Goal: Information Seeking & Learning: Learn about a topic

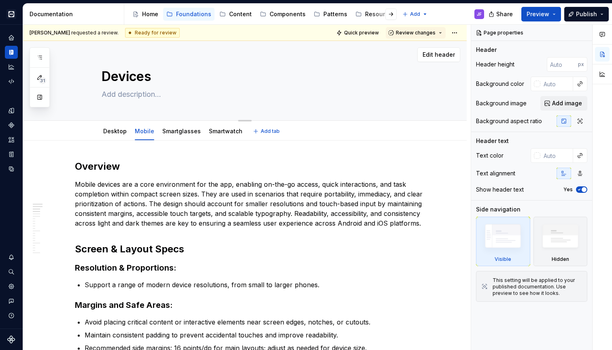
scroll to position [0, 0]
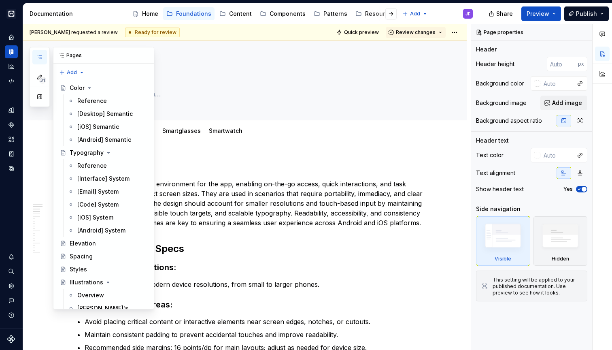
click at [44, 56] on button "button" at bounding box center [39, 57] width 15 height 15
click at [337, 14] on div "Patterns" at bounding box center [335, 14] width 24 height 8
type textarea "*"
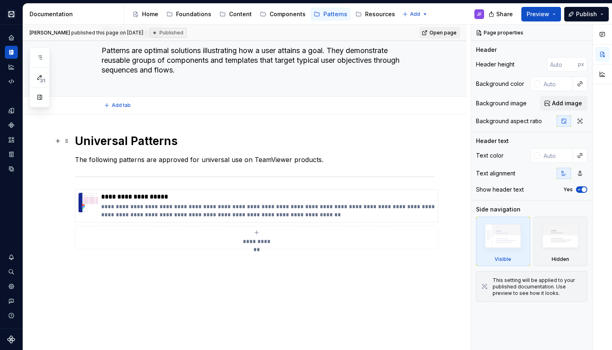
scroll to position [49, 0]
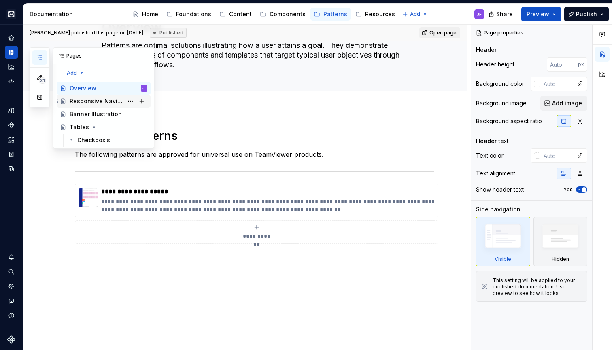
click at [89, 99] on div "Responsive Navigation" at bounding box center [96, 101] width 53 height 8
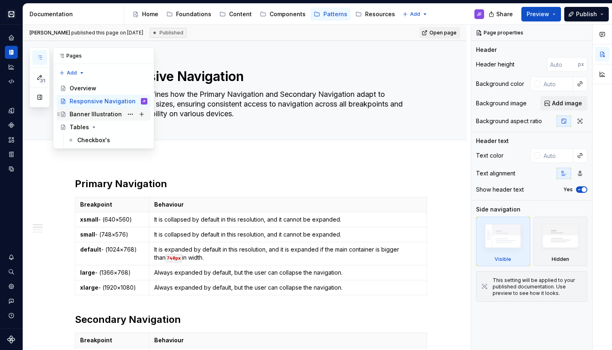
click at [89, 113] on div "Banner Illustration" at bounding box center [96, 114] width 52 height 8
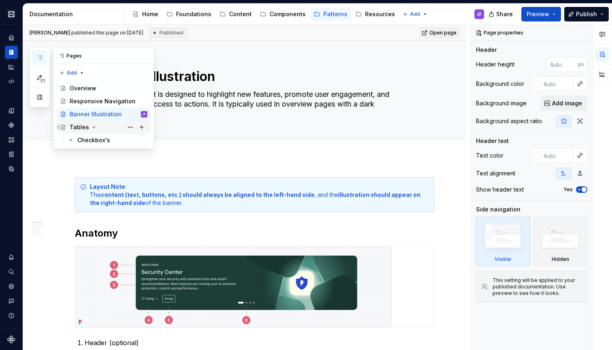
click at [102, 126] on div "Tables" at bounding box center [109, 126] width 78 height 11
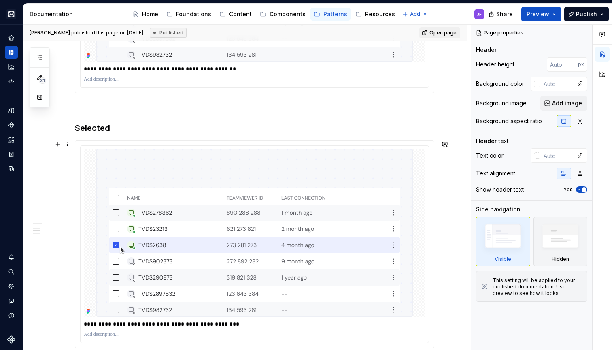
scroll to position [641, 0]
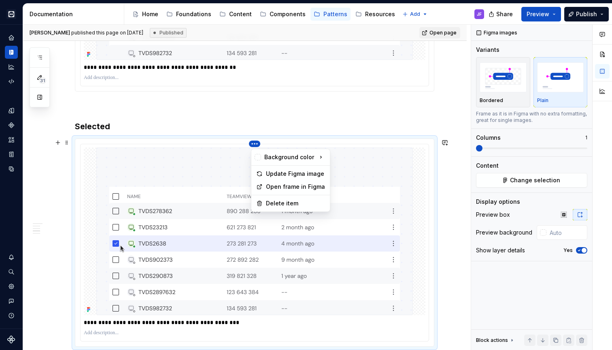
click at [257, 143] on html "Cobalt JF Design system data Documentation Accessibility guide for tree Page tr…" at bounding box center [306, 175] width 612 height 350
click at [227, 167] on html "Cobalt JF Design system data Documentation Accessibility guide for tree Page tr…" at bounding box center [306, 175] width 612 height 350
click at [253, 142] on html "Cobalt JF Design system data Documentation Accessibility guide for tree Page tr…" at bounding box center [306, 175] width 612 height 350
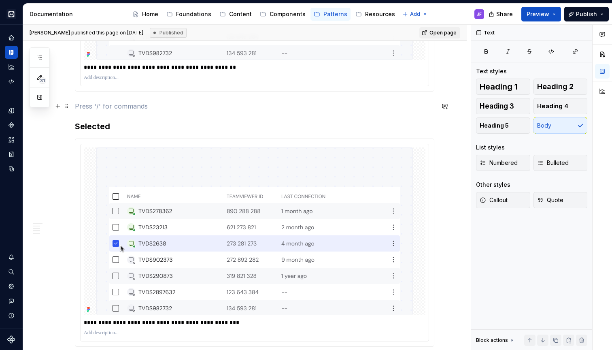
click at [247, 110] on html "Cobalt JF Design system data Documentation Accessibility guide for tree Page tr…" at bounding box center [306, 175] width 612 height 350
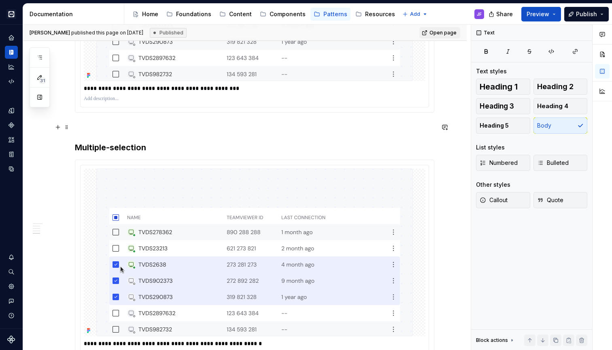
click at [194, 125] on p at bounding box center [254, 127] width 359 height 10
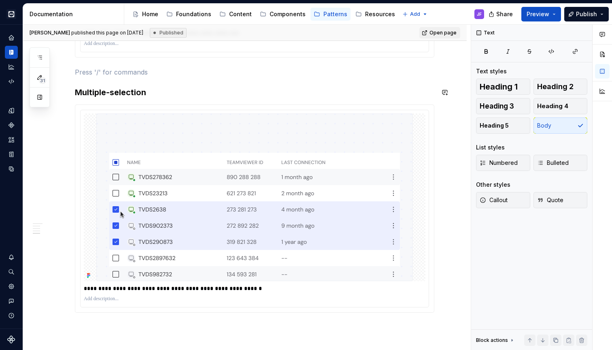
scroll to position [926, 0]
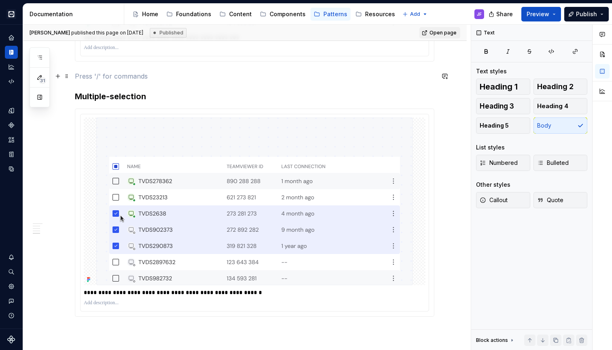
click at [163, 79] on p at bounding box center [254, 76] width 359 height 10
click at [176, 169] on img at bounding box center [254, 201] width 316 height 168
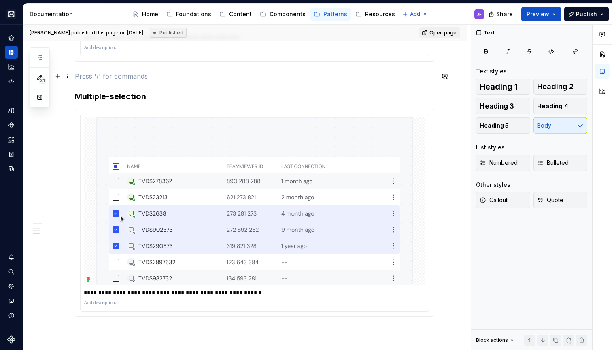
click at [161, 79] on p at bounding box center [254, 76] width 359 height 10
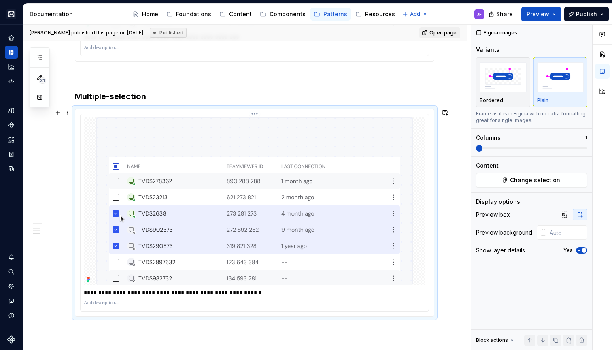
click at [163, 165] on img at bounding box center [254, 201] width 316 height 168
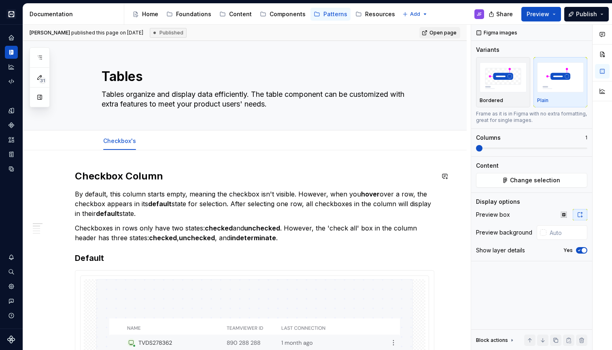
scroll to position [0, 0]
click at [165, 174] on h2 "Checkbox Column" at bounding box center [254, 176] width 359 height 13
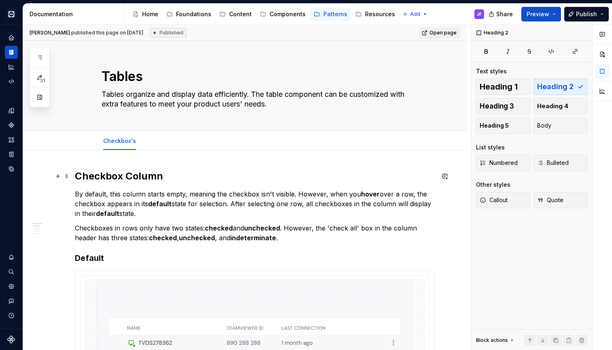
click at [128, 173] on h2 "Checkbox Column" at bounding box center [254, 176] width 359 height 13
click at [163, 176] on h2 "Checkbox Column" at bounding box center [254, 176] width 359 height 13
click at [170, 176] on h2 "Checkbox Column" at bounding box center [254, 176] width 359 height 13
click at [137, 176] on h2 "Checkbox Column" at bounding box center [254, 176] width 359 height 13
click at [118, 176] on h2 "Checkbox Column" at bounding box center [254, 176] width 359 height 13
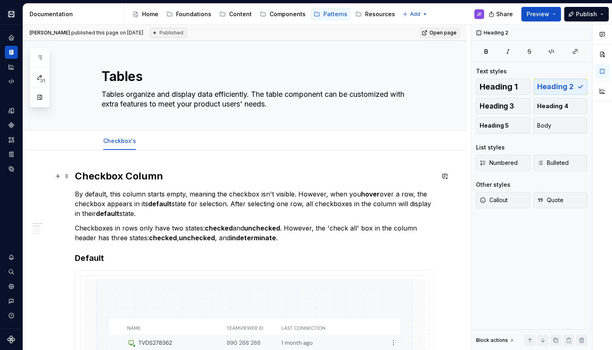
click at [160, 174] on h2 "Checkbox Column" at bounding box center [254, 176] width 359 height 13
click at [181, 176] on h2 "Checkbox Column" at bounding box center [254, 176] width 359 height 13
click at [134, 254] on h3 "Default" at bounding box center [254, 257] width 359 height 11
type textarea "*"
